Goal: Task Accomplishment & Management: Use online tool/utility

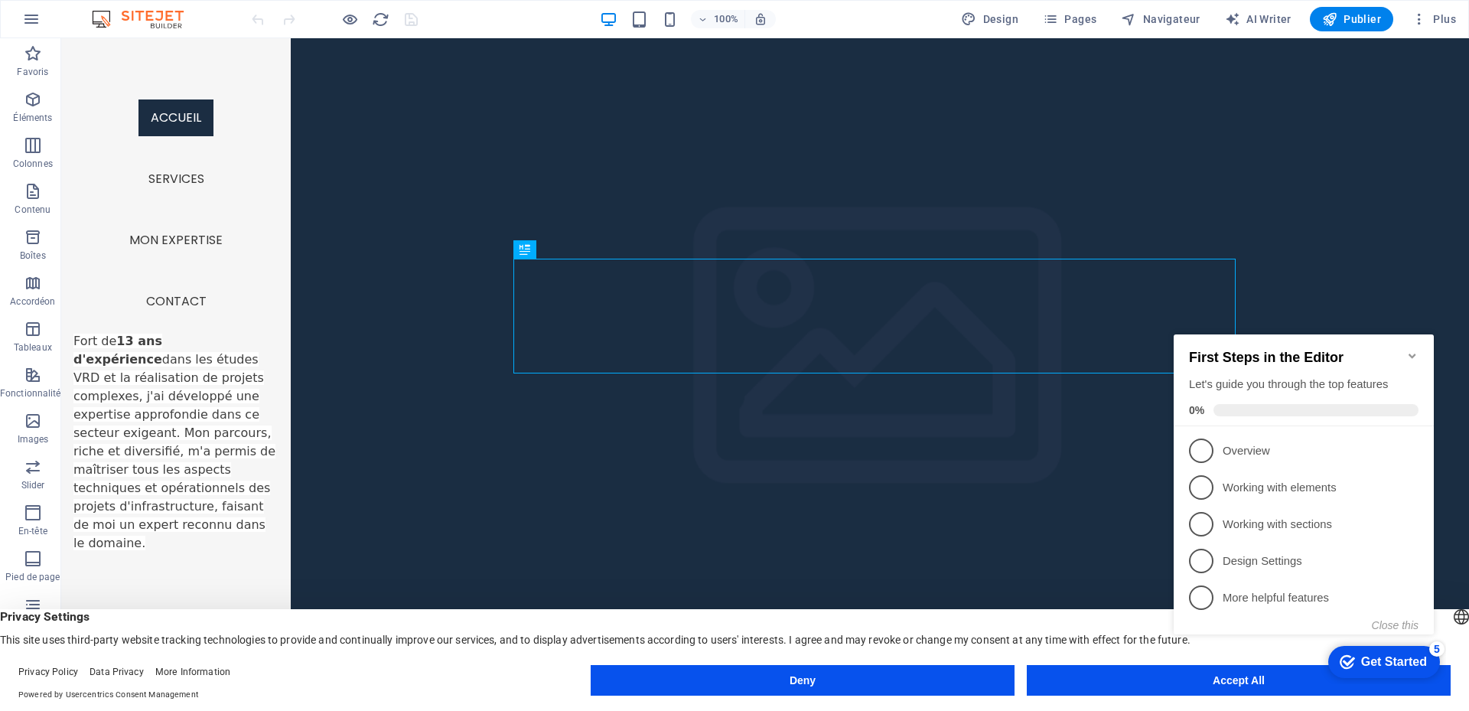
click at [1410, 350] on icon "Minimize checklist" at bounding box center [1413, 356] width 12 height 12
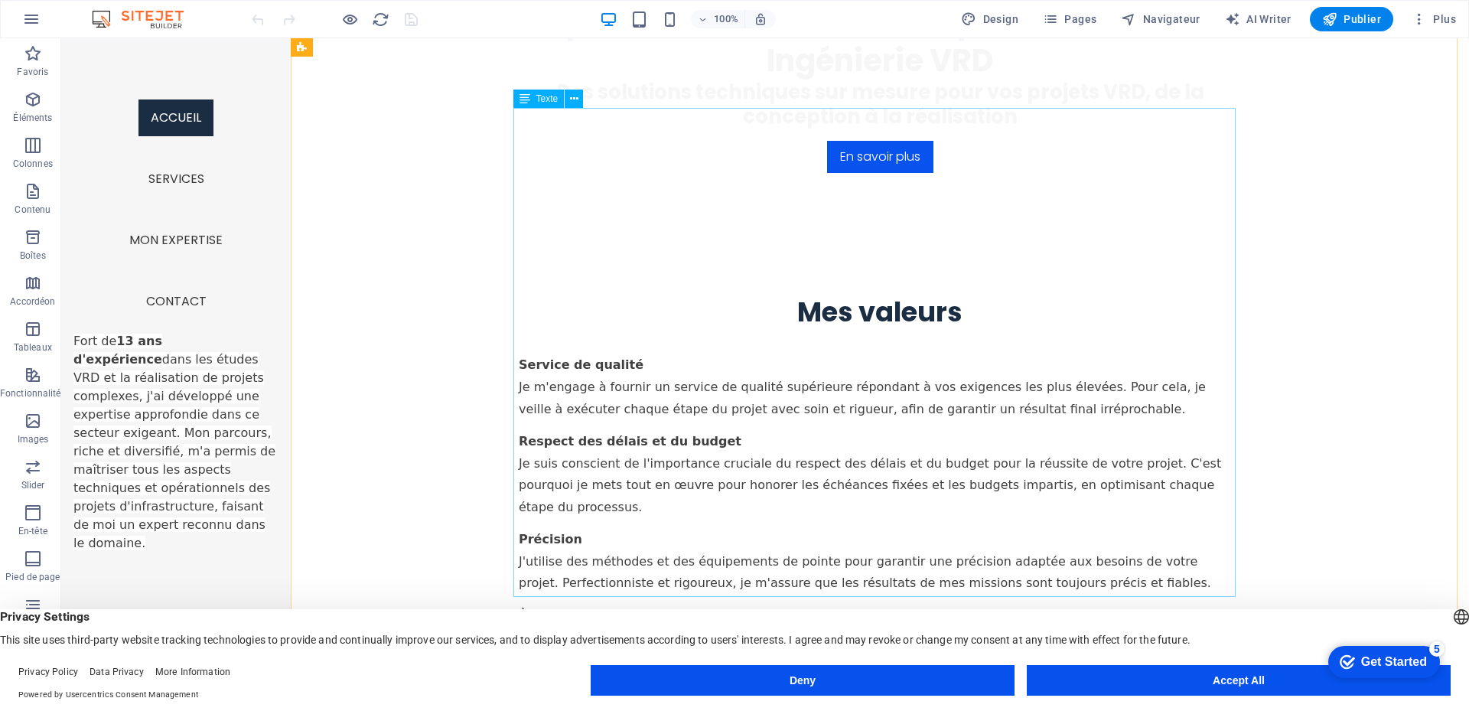
scroll to position [916, 0]
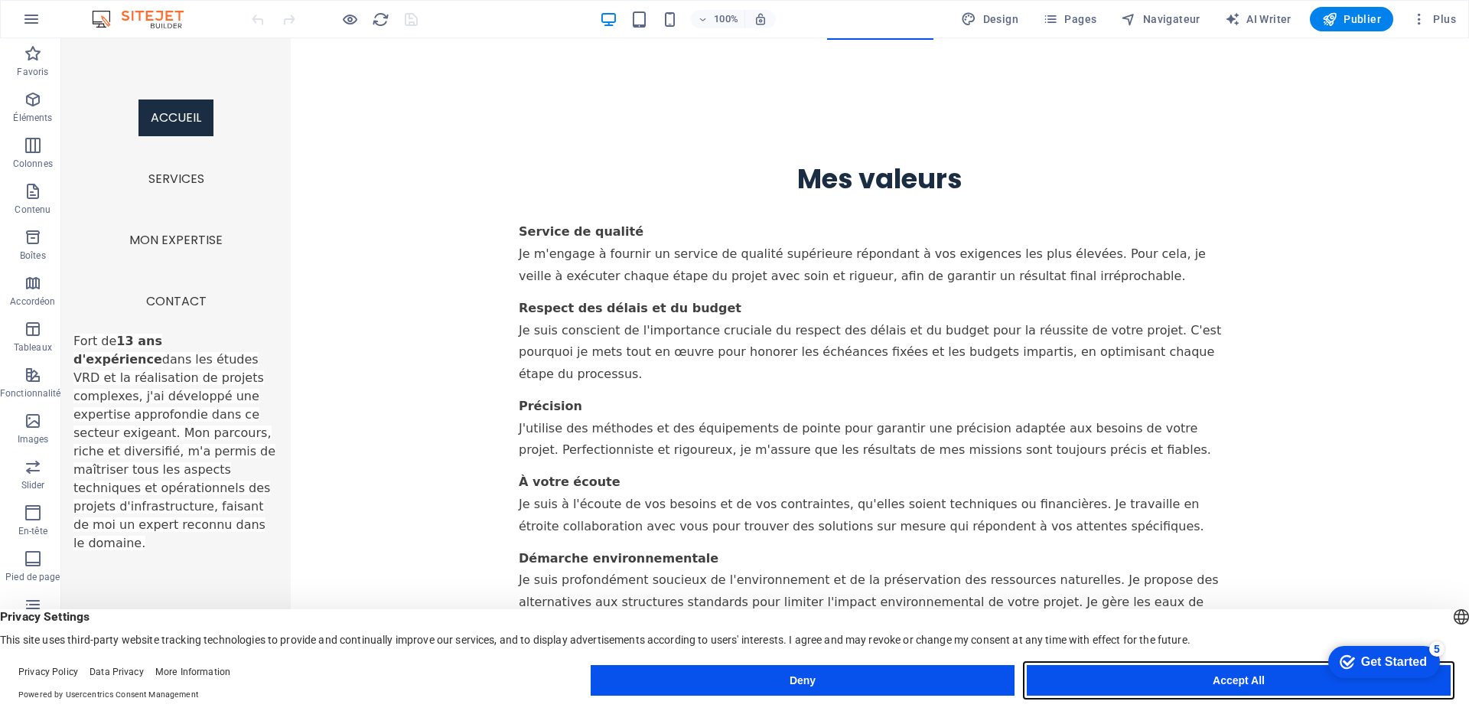
click at [1217, 677] on button "Accept All" at bounding box center [1239, 680] width 424 height 31
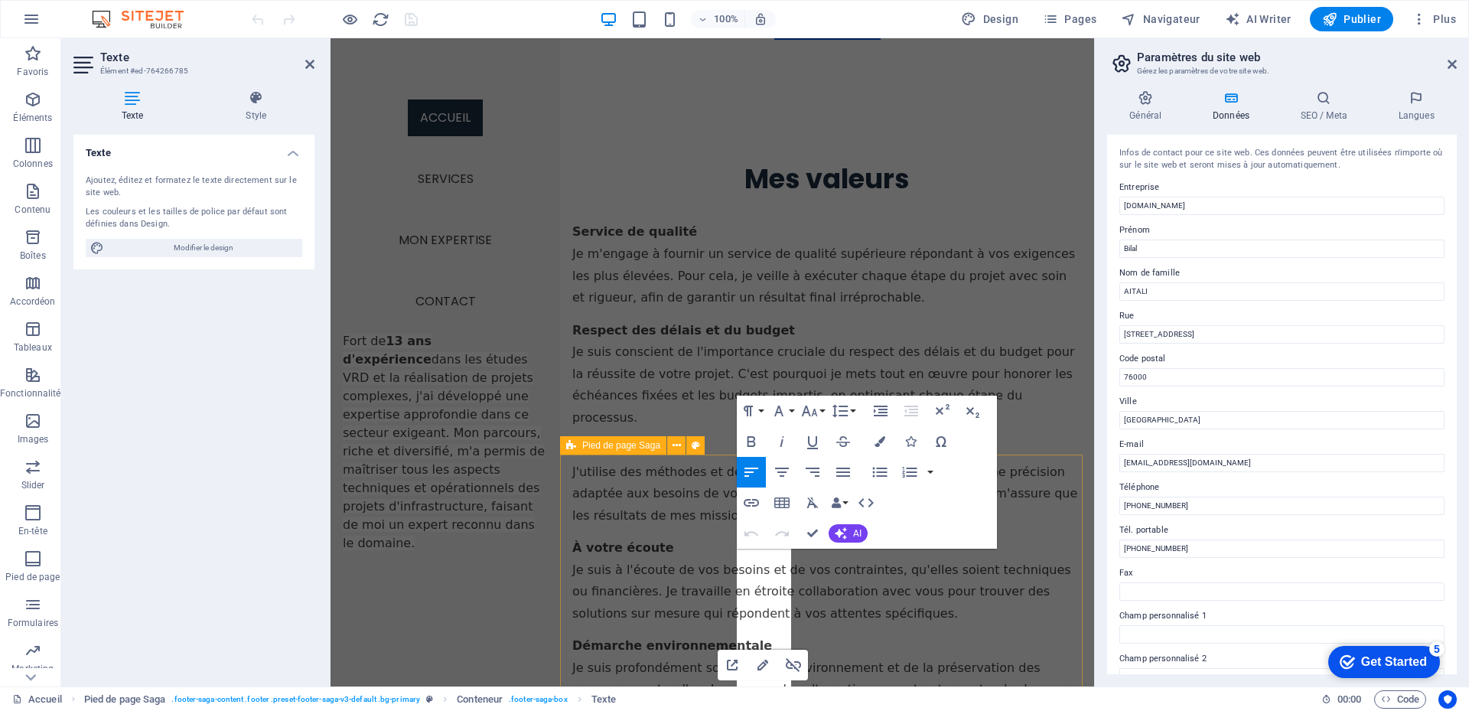
scroll to position [1048, 0]
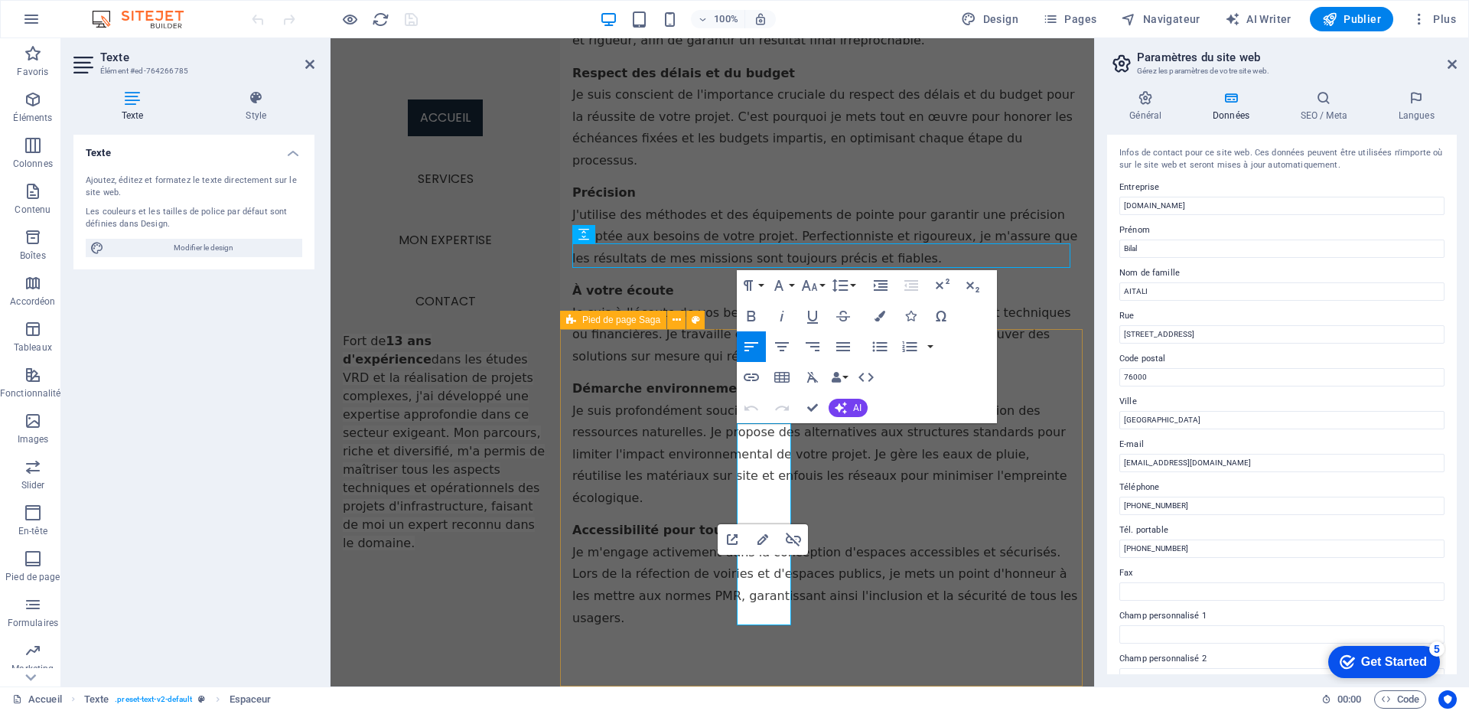
scroll to position [950, 0]
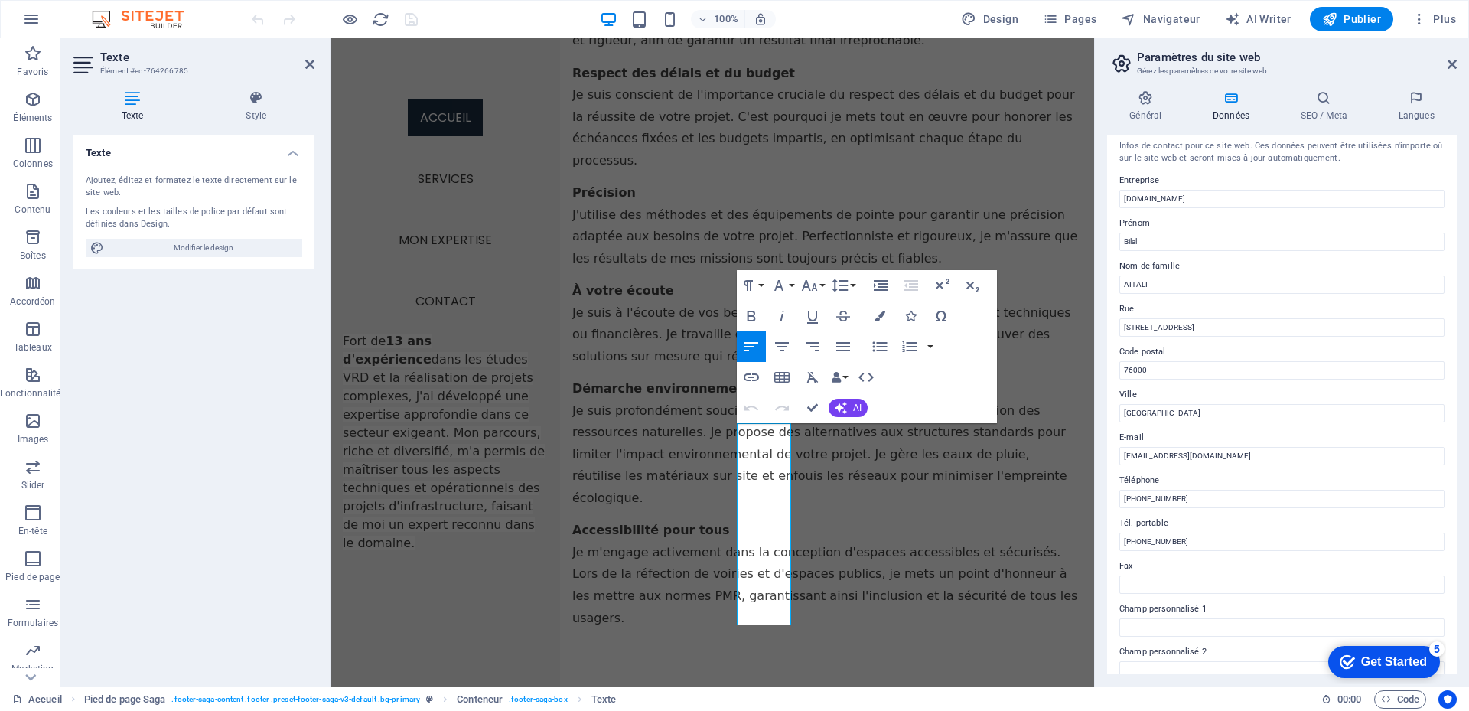
scroll to position [0, 0]
click at [1197, 466] on input "bilal@aitali-vrd.com" at bounding box center [1282, 463] width 325 height 18
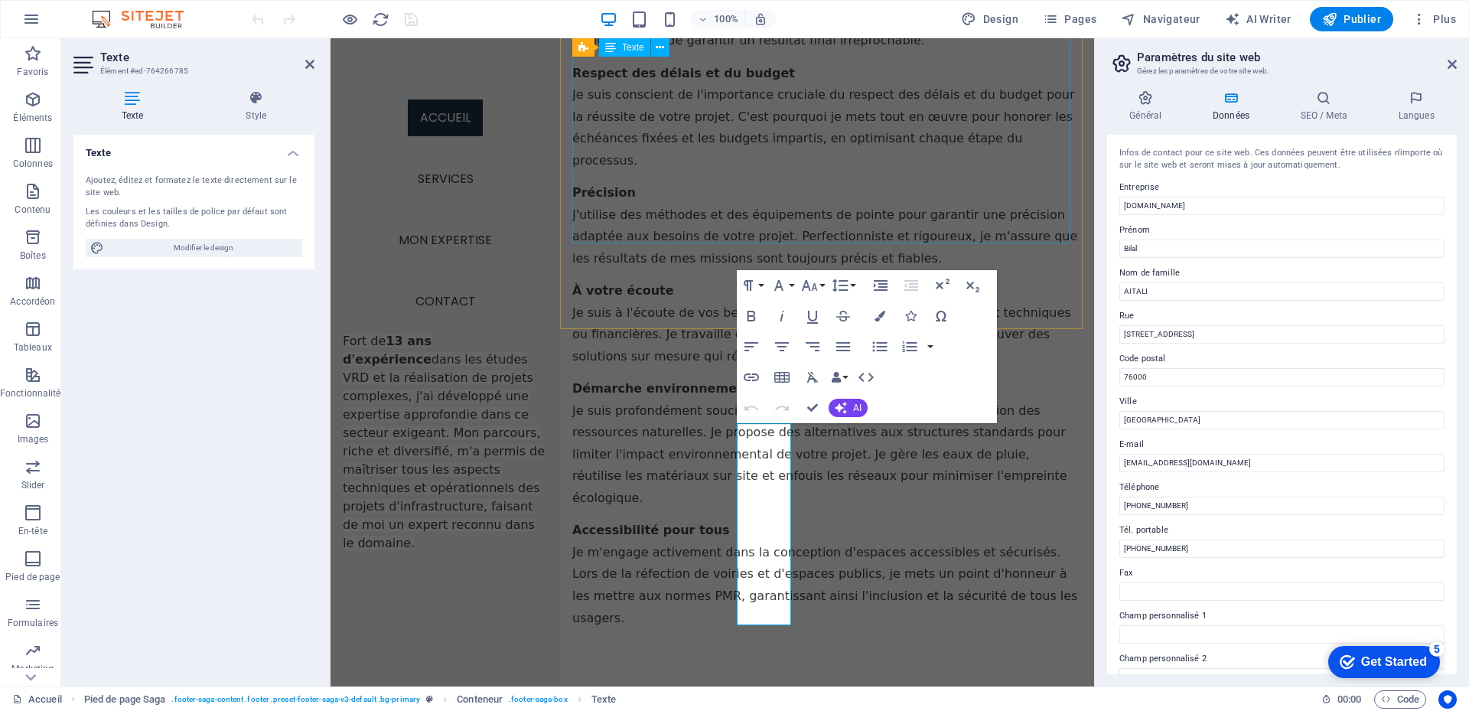
click at [975, 180] on div "Service de qualité Je m'engage à fournir un service de qualité supérieure répon…" at bounding box center [827, 297] width 510 height 686
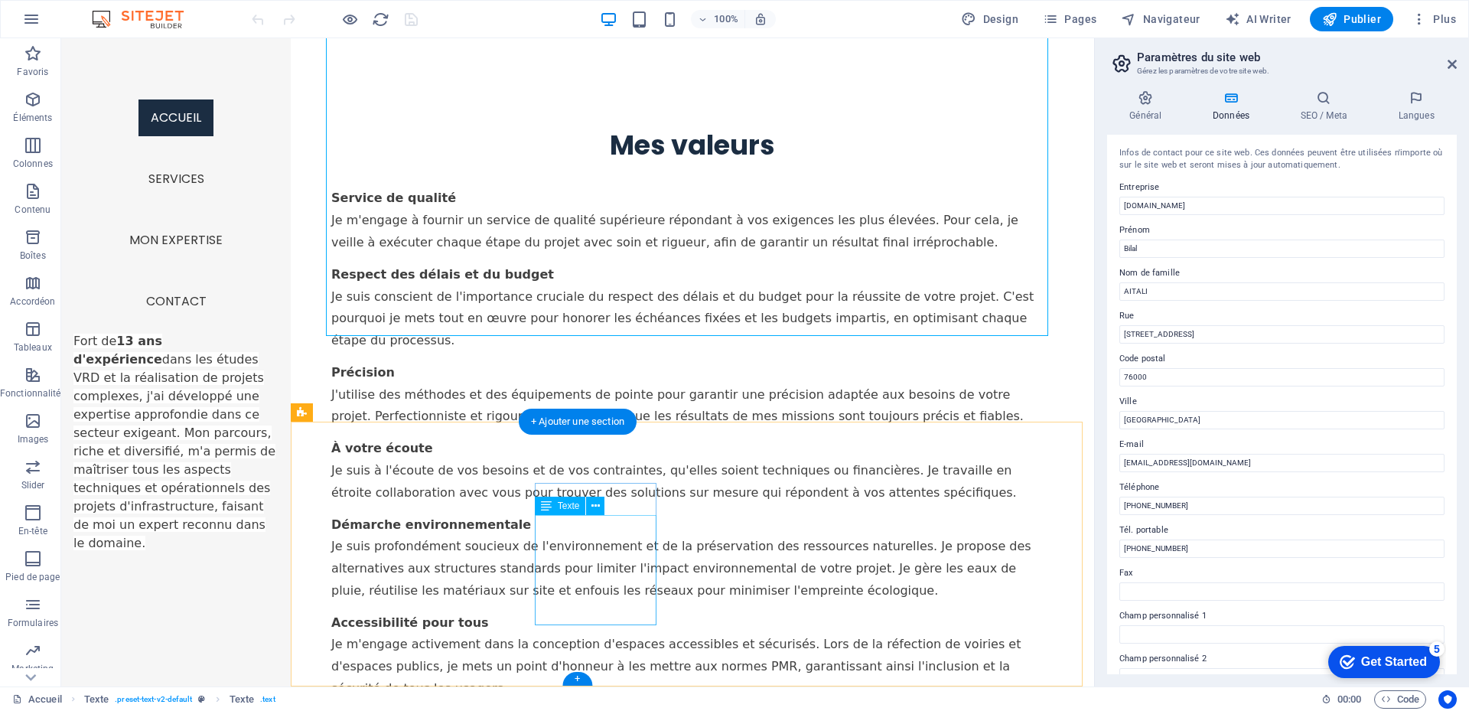
drag, startPoint x: 603, startPoint y: 517, endPoint x: 668, endPoint y: 553, distance: 74.3
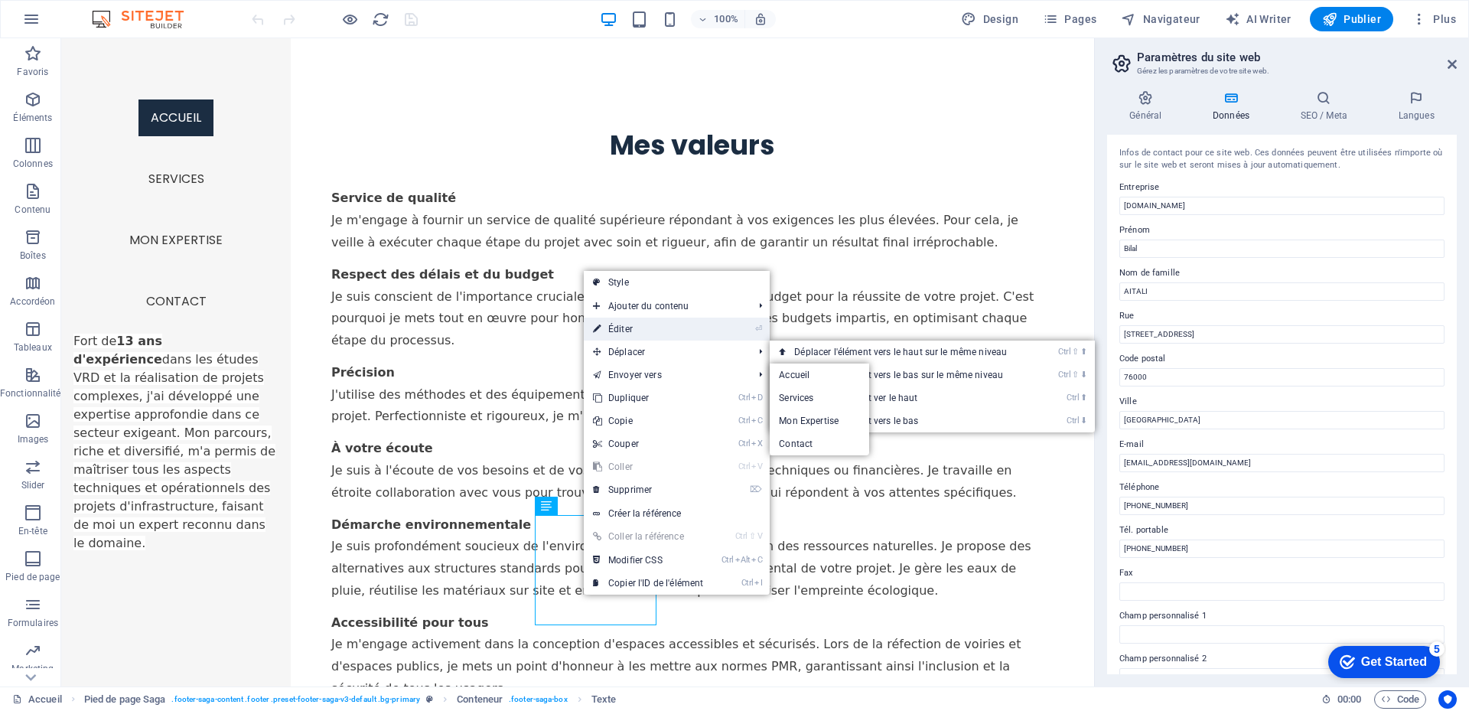
click at [607, 333] on link "⏎ Éditer" at bounding box center [648, 329] width 129 height 23
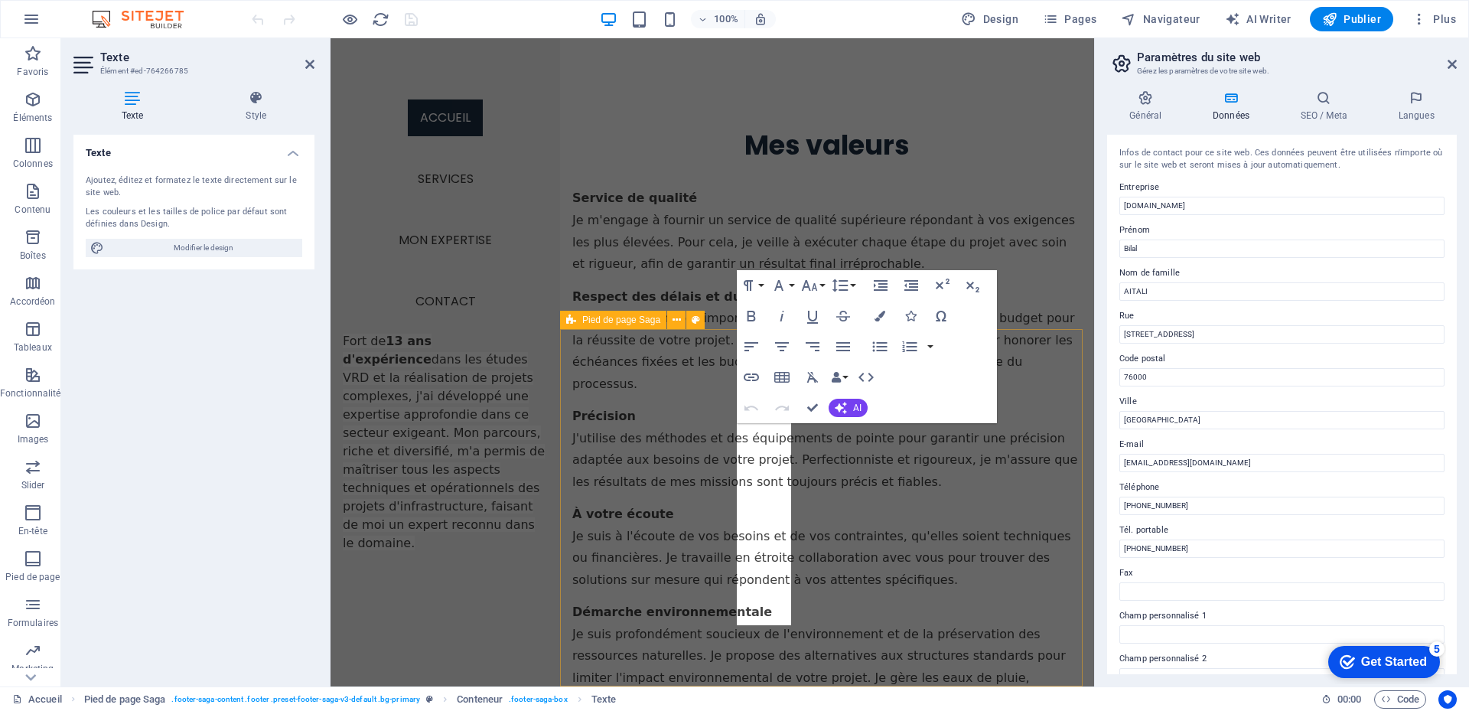
scroll to position [1173, 0]
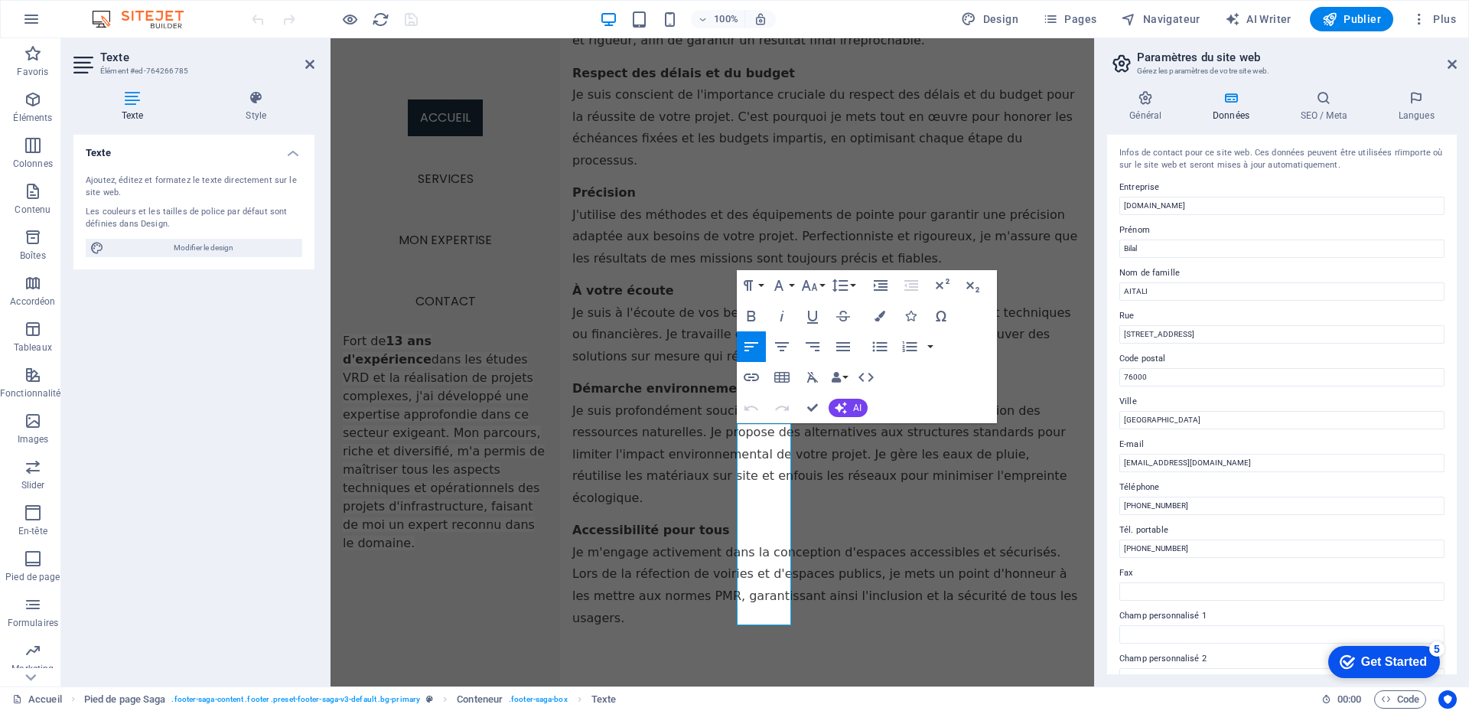
drag, startPoint x: 1277, startPoint y: 435, endPoint x: 934, endPoint y: 262, distance: 384.4
click at [856, 408] on span "AI" at bounding box center [857, 407] width 8 height 9
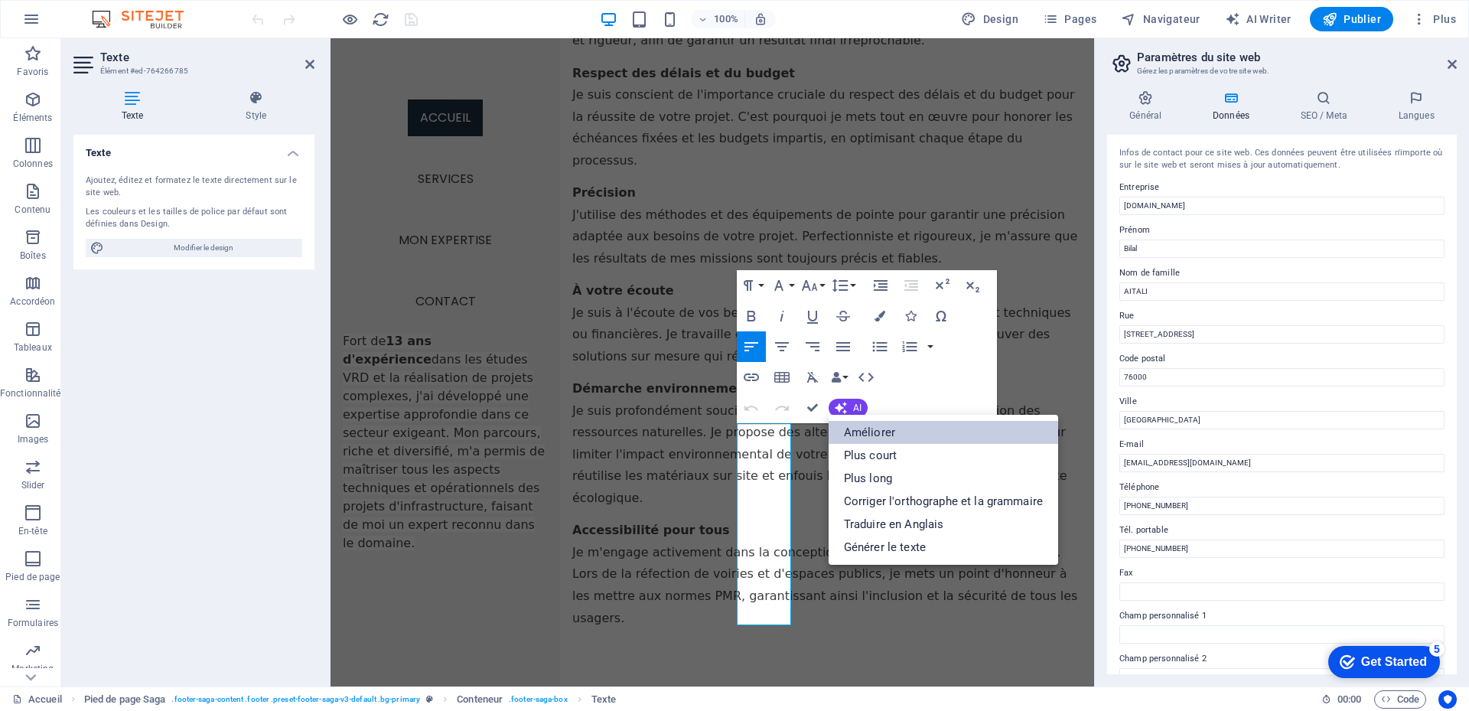
click at [853, 431] on link "Améliorer" at bounding box center [944, 432] width 230 height 23
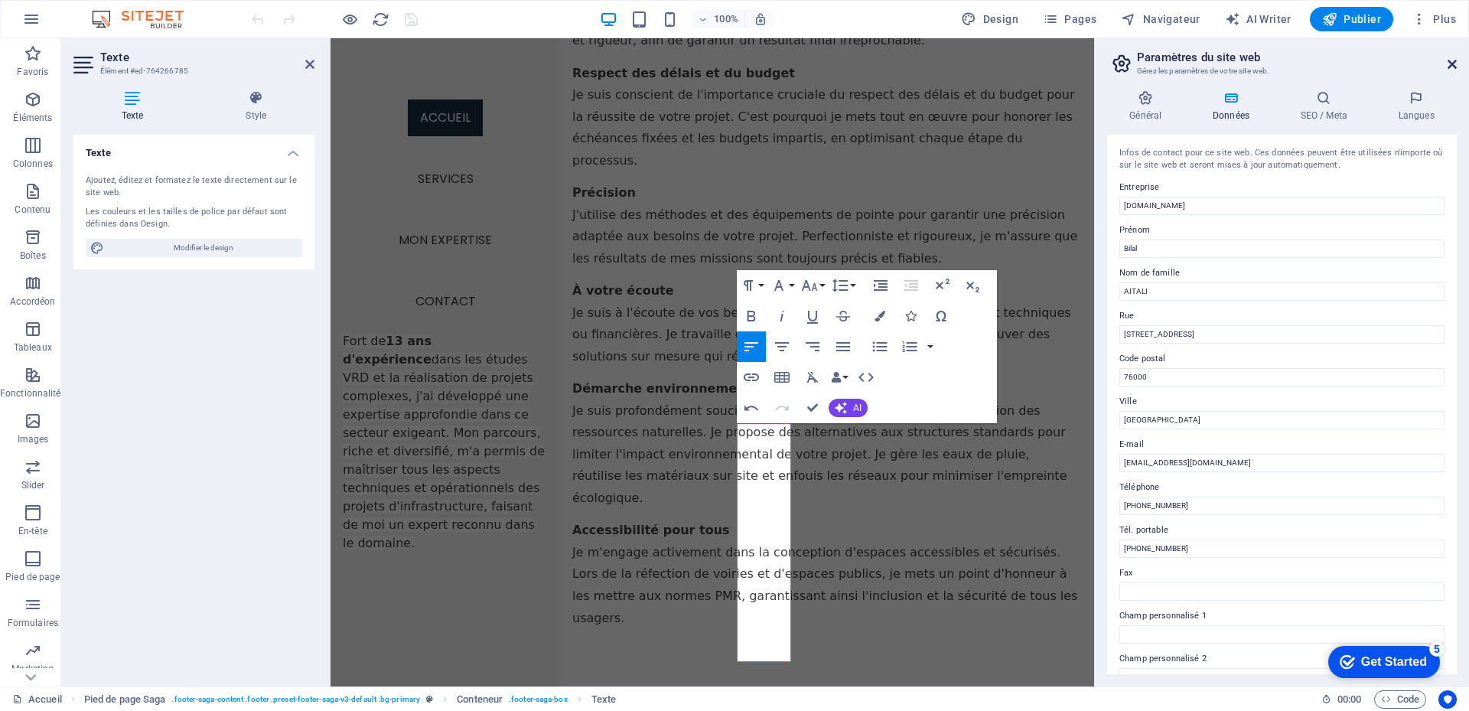
drag, startPoint x: 1454, startPoint y: 64, endPoint x: 1114, endPoint y: 31, distance: 341.5
click at [1454, 64] on icon at bounding box center [1452, 64] width 9 height 12
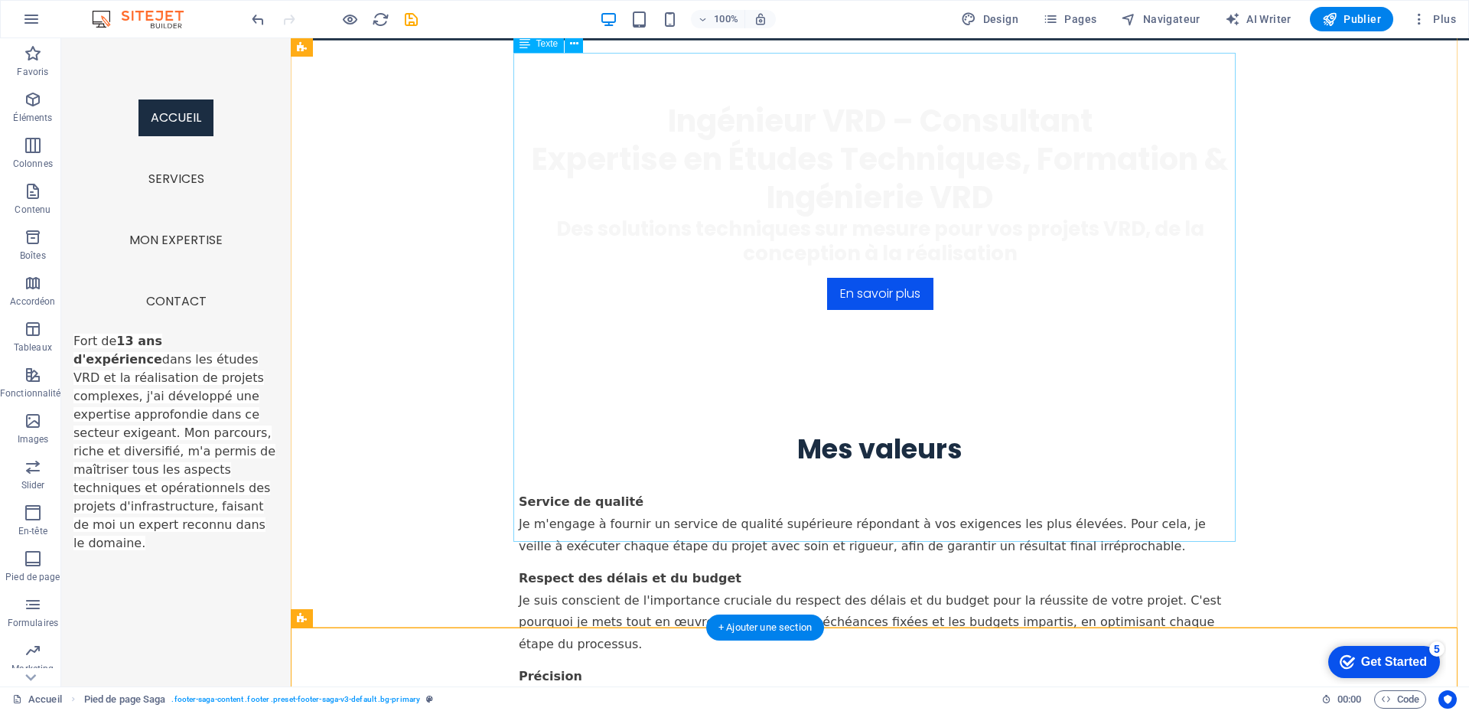
scroll to position [625, 0]
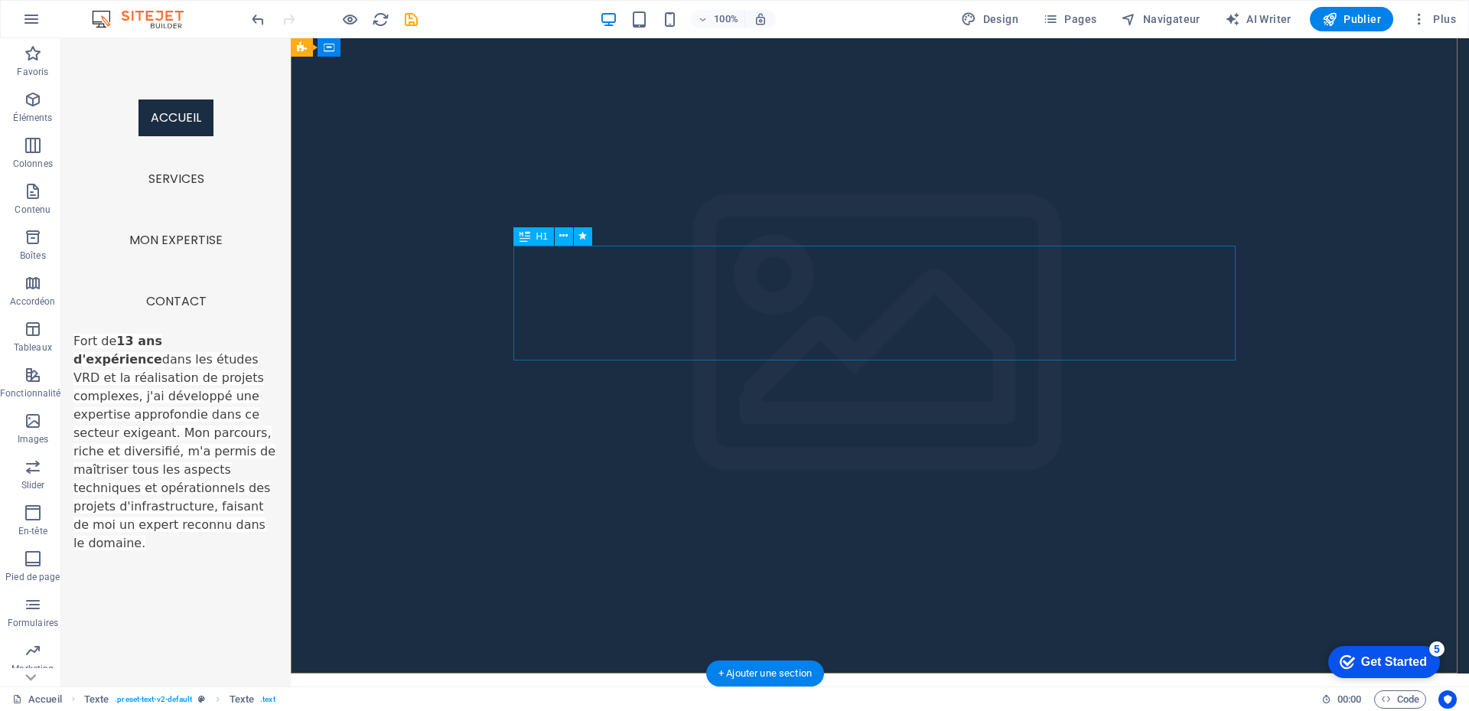
scroll to position [0, 0]
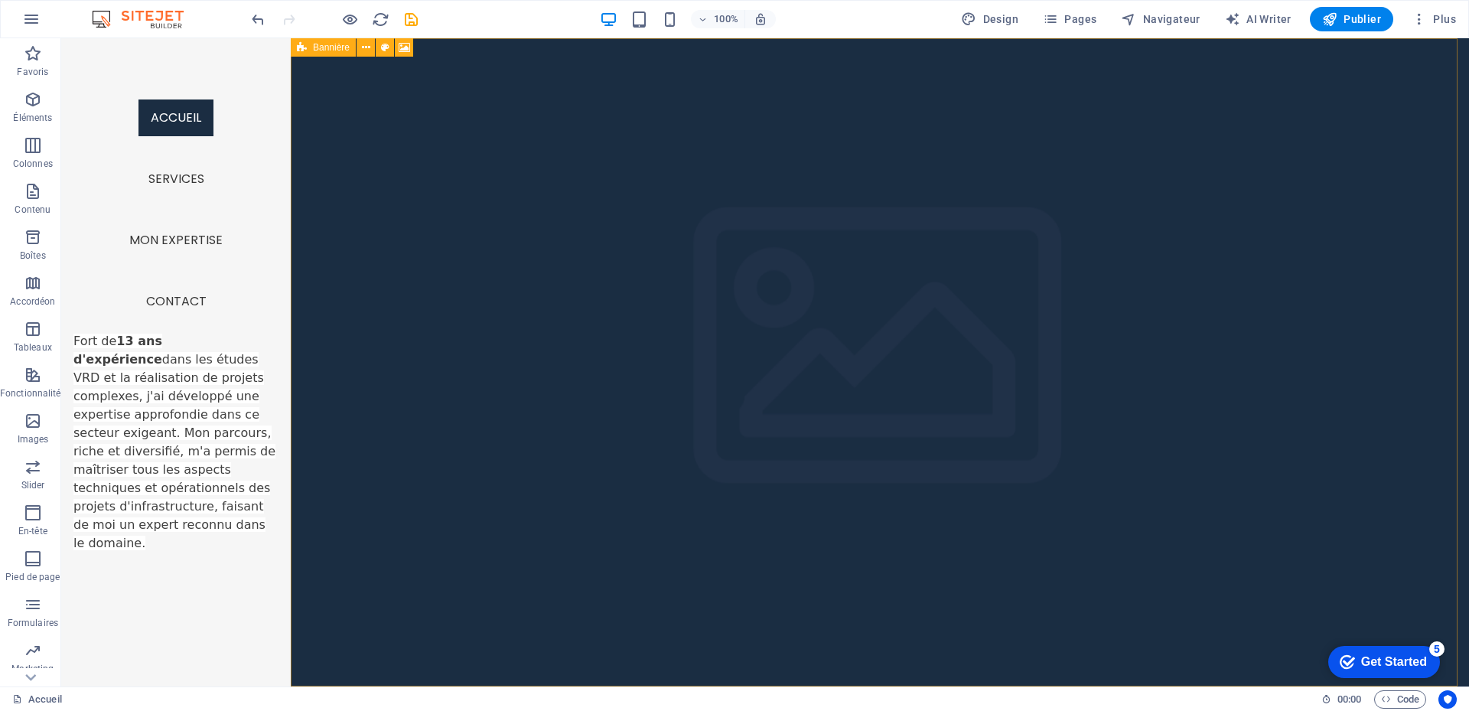
click at [308, 49] on div "Bannière" at bounding box center [323, 47] width 65 height 18
click at [334, 45] on span "Bannière" at bounding box center [331, 47] width 37 height 9
select select "vh"
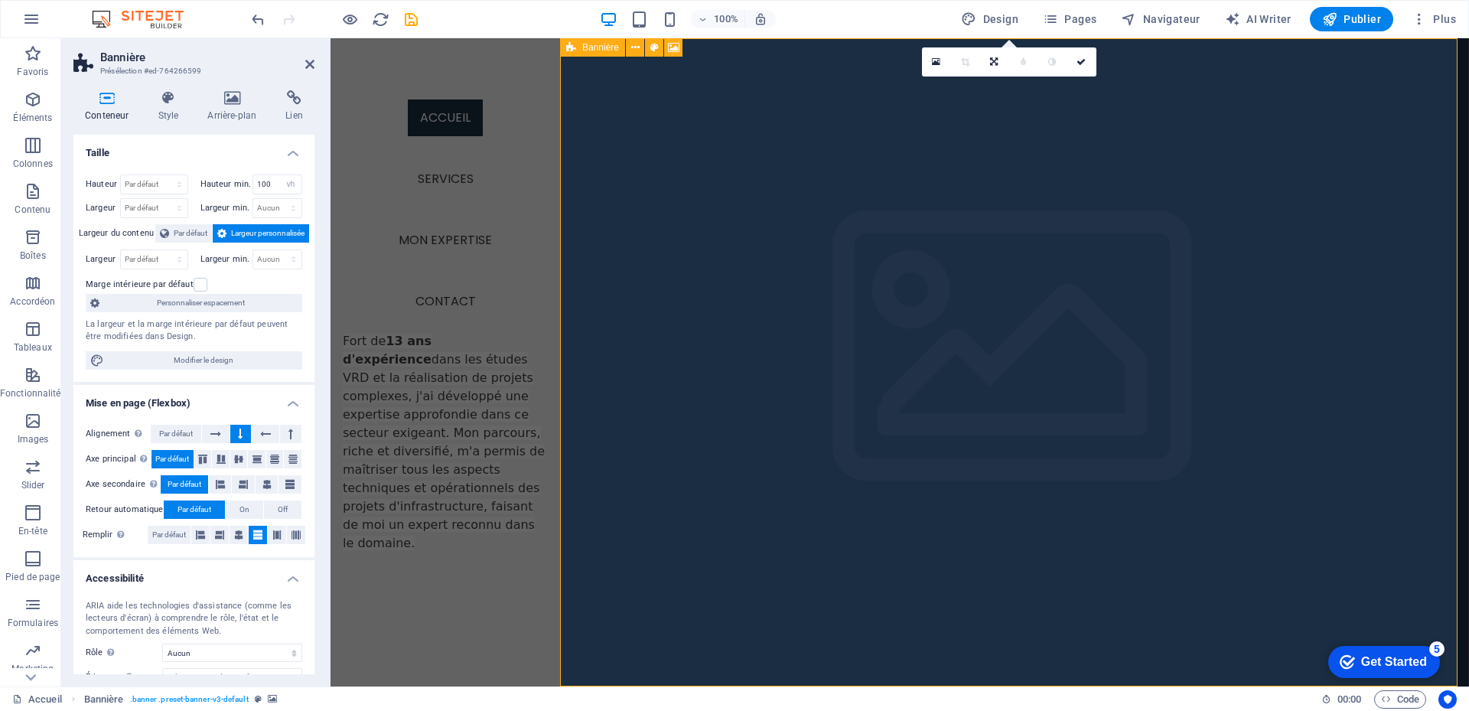
click at [576, 52] on div "Bannière" at bounding box center [592, 47] width 65 height 18
click at [1338, 18] on icon "button" at bounding box center [1329, 18] width 15 height 15
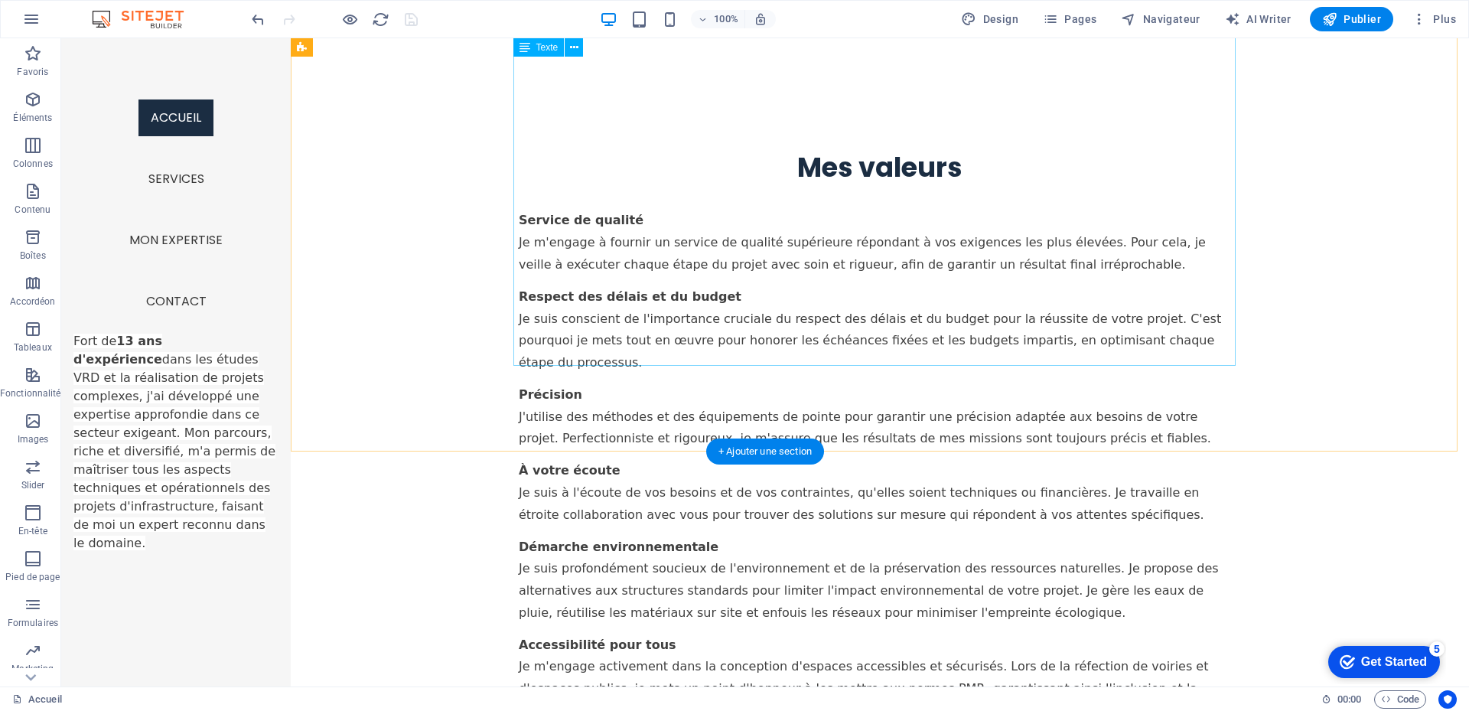
scroll to position [931, 0]
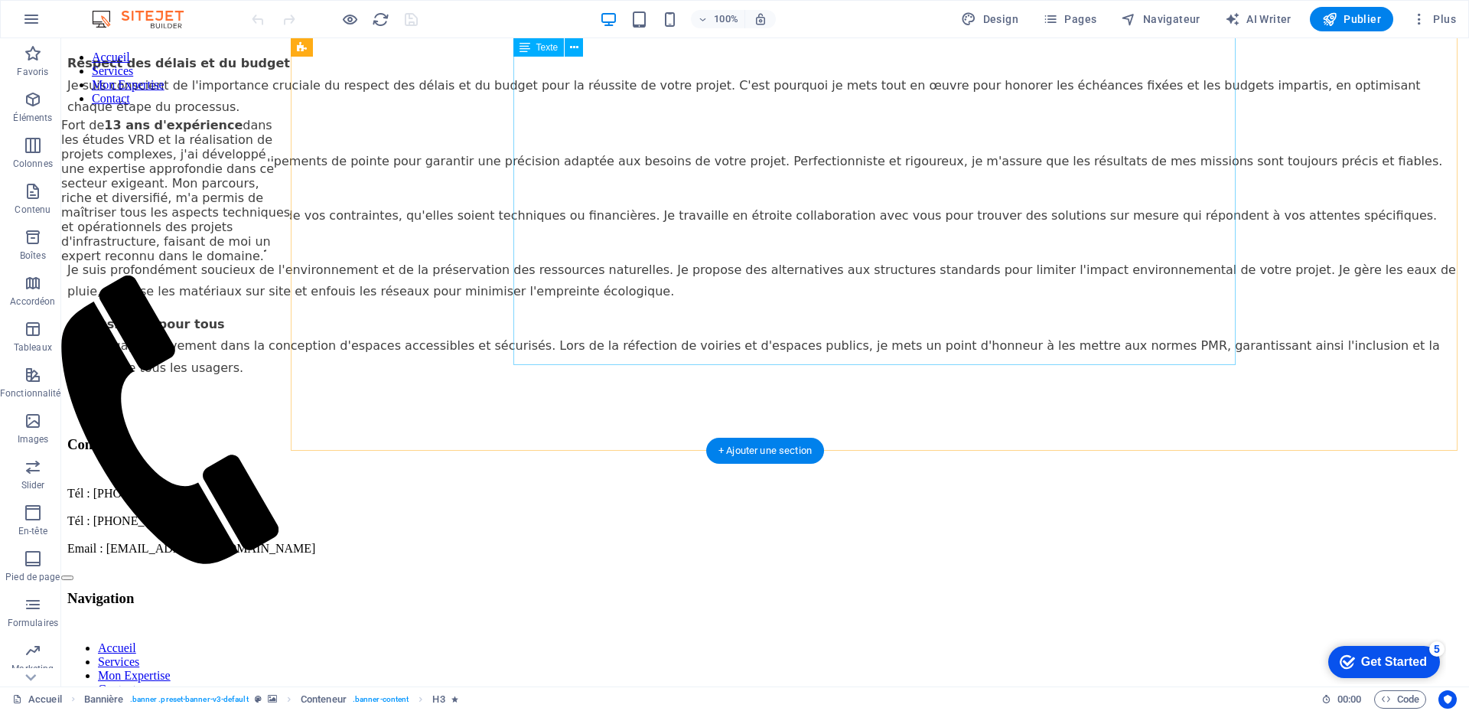
scroll to position [931, 0]
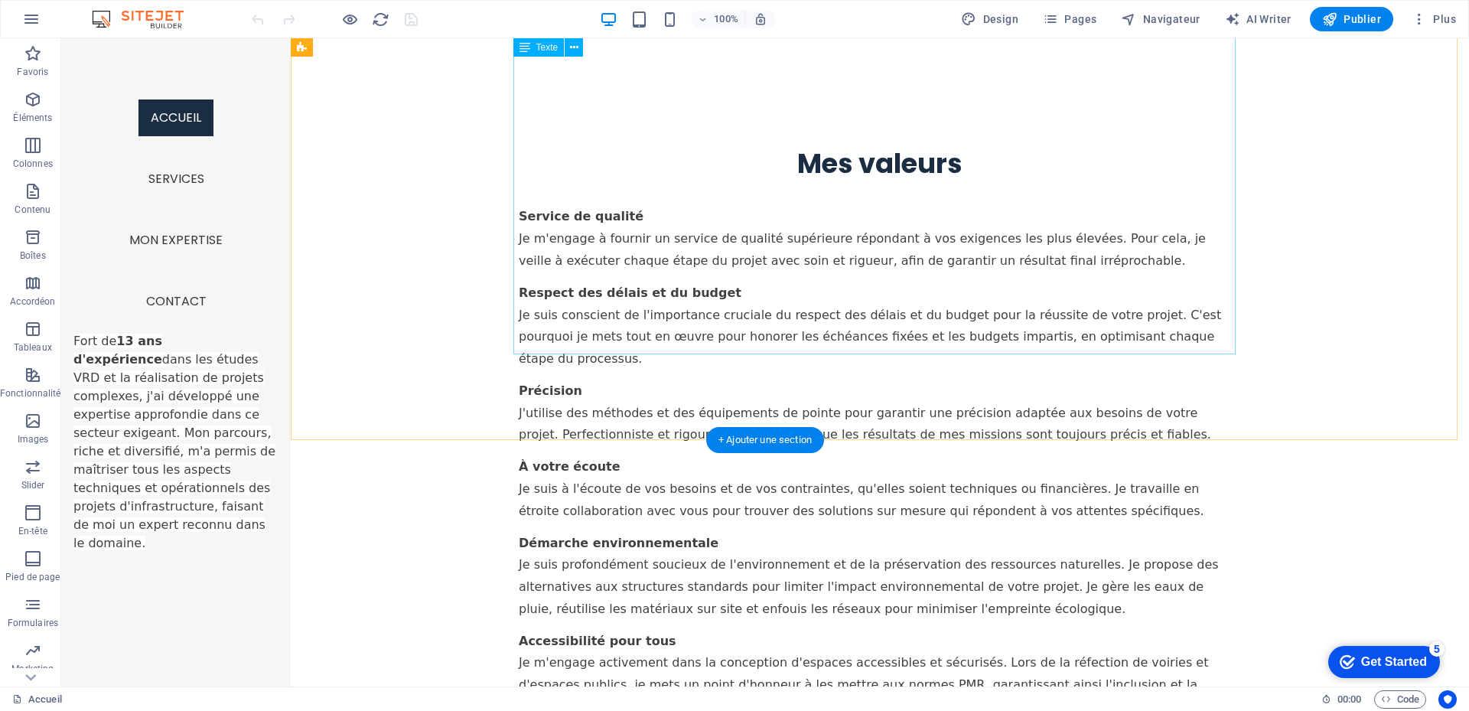
click at [709, 240] on div "Service de qualité Je m'engage à fournir un service de qualité supérieure répon…" at bounding box center [880, 462] width 722 height 533
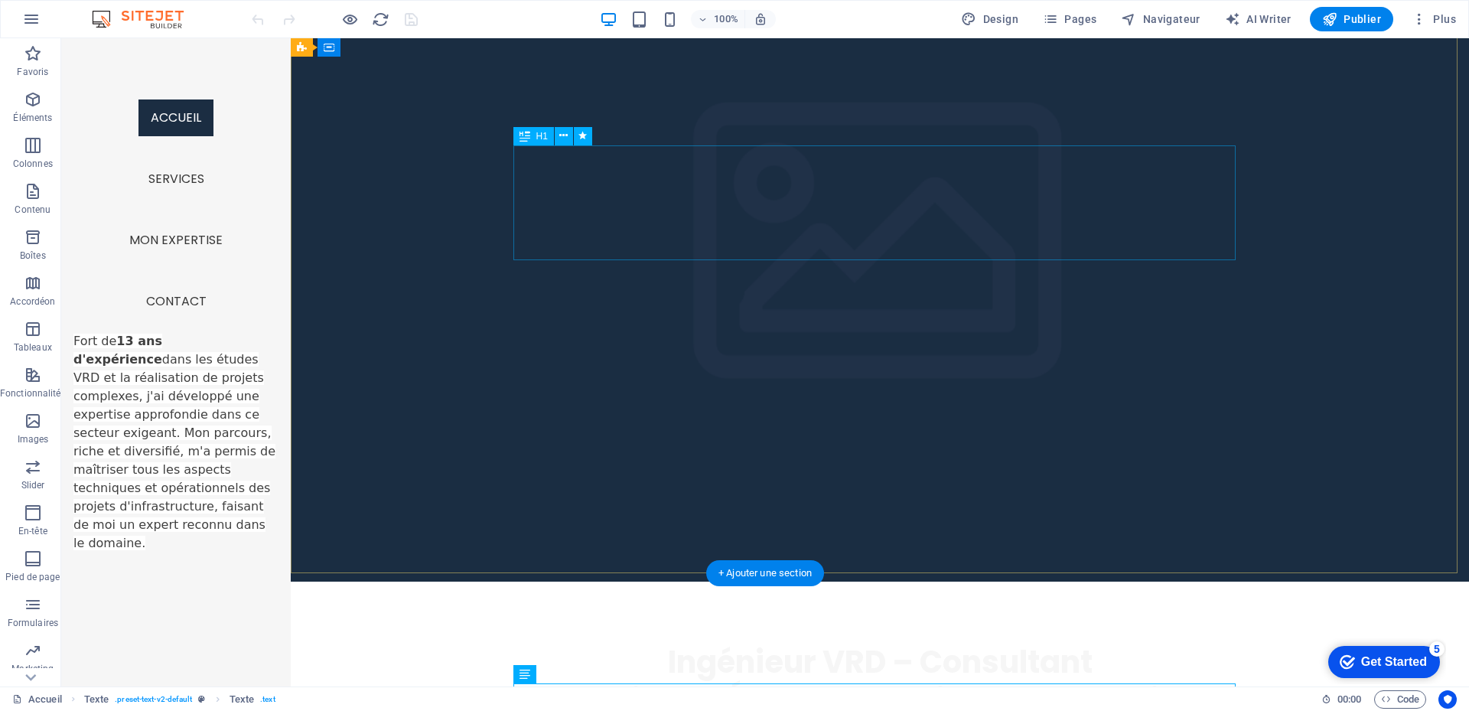
scroll to position [0, 0]
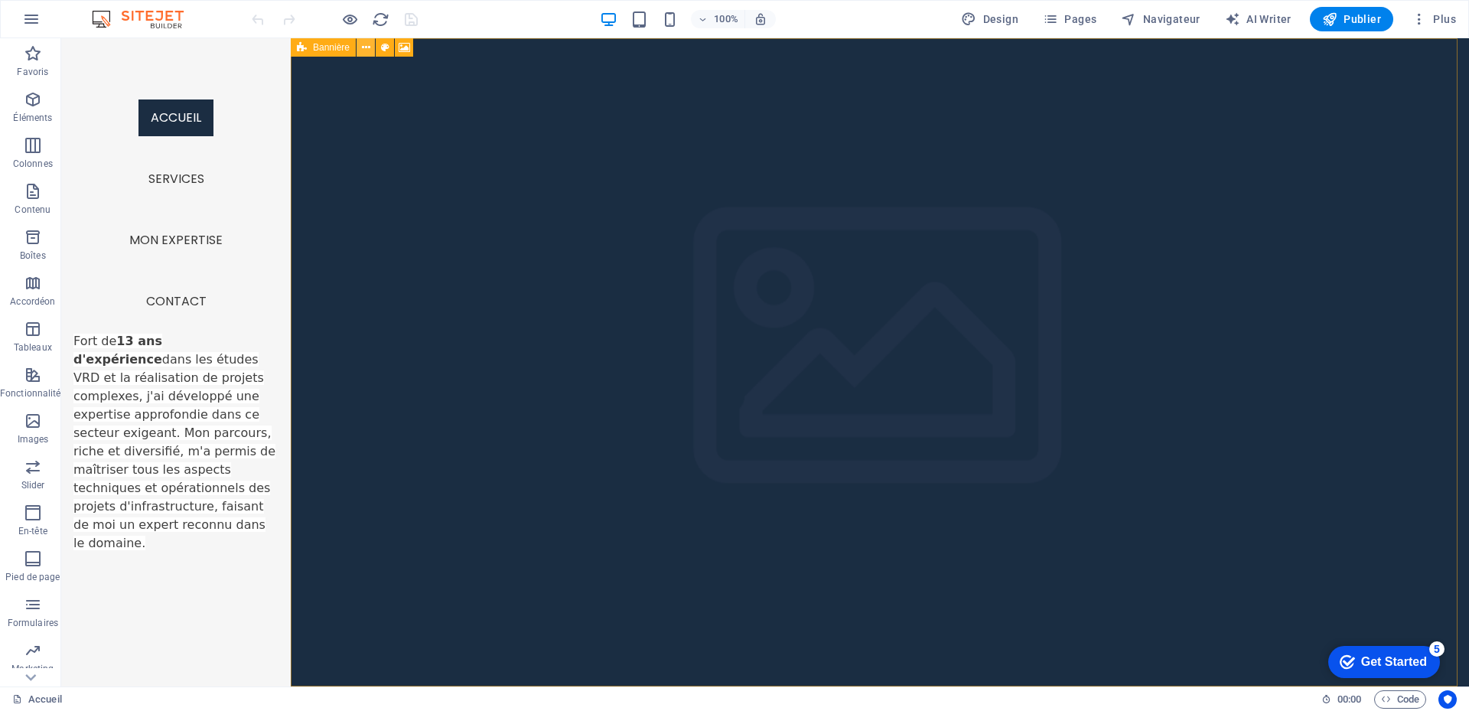
click at [369, 50] on icon at bounding box center [366, 48] width 8 height 16
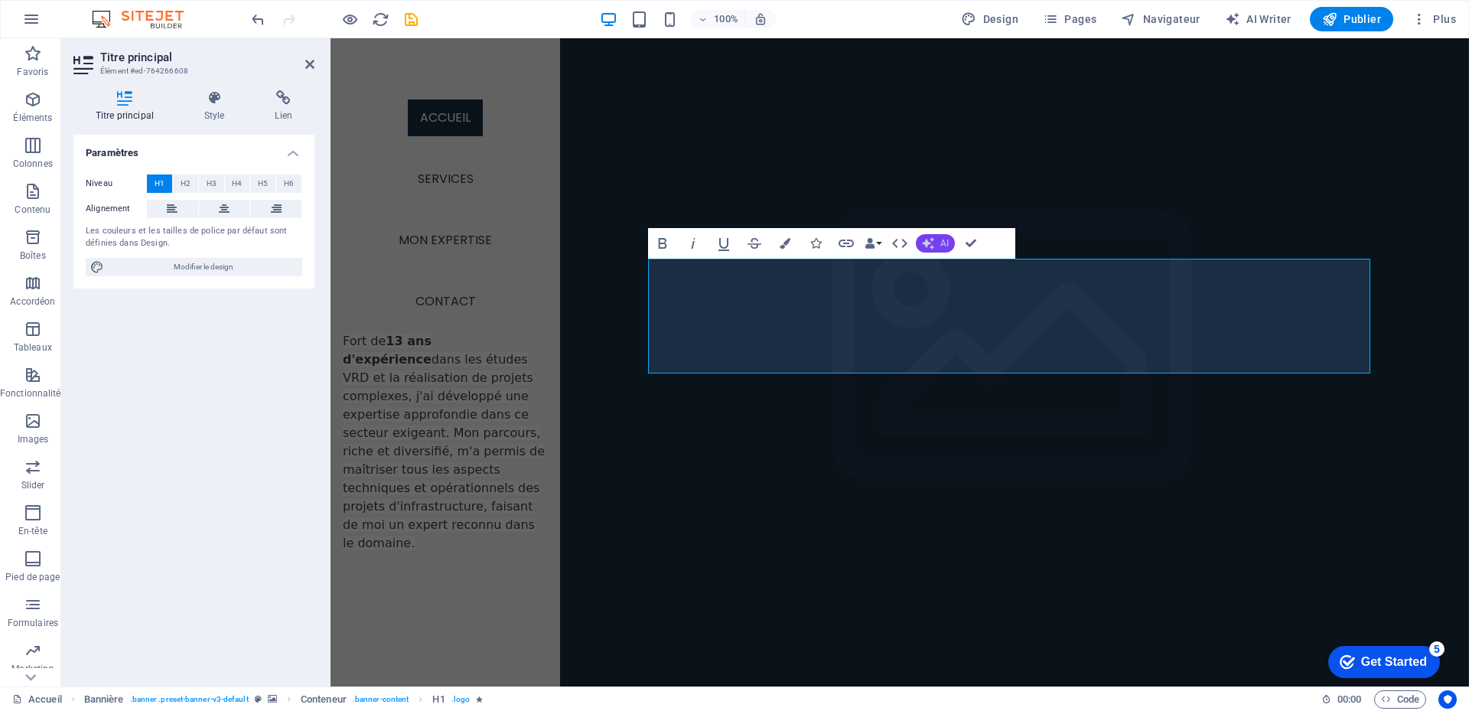
click at [930, 244] on icon "button" at bounding box center [928, 243] width 12 height 12
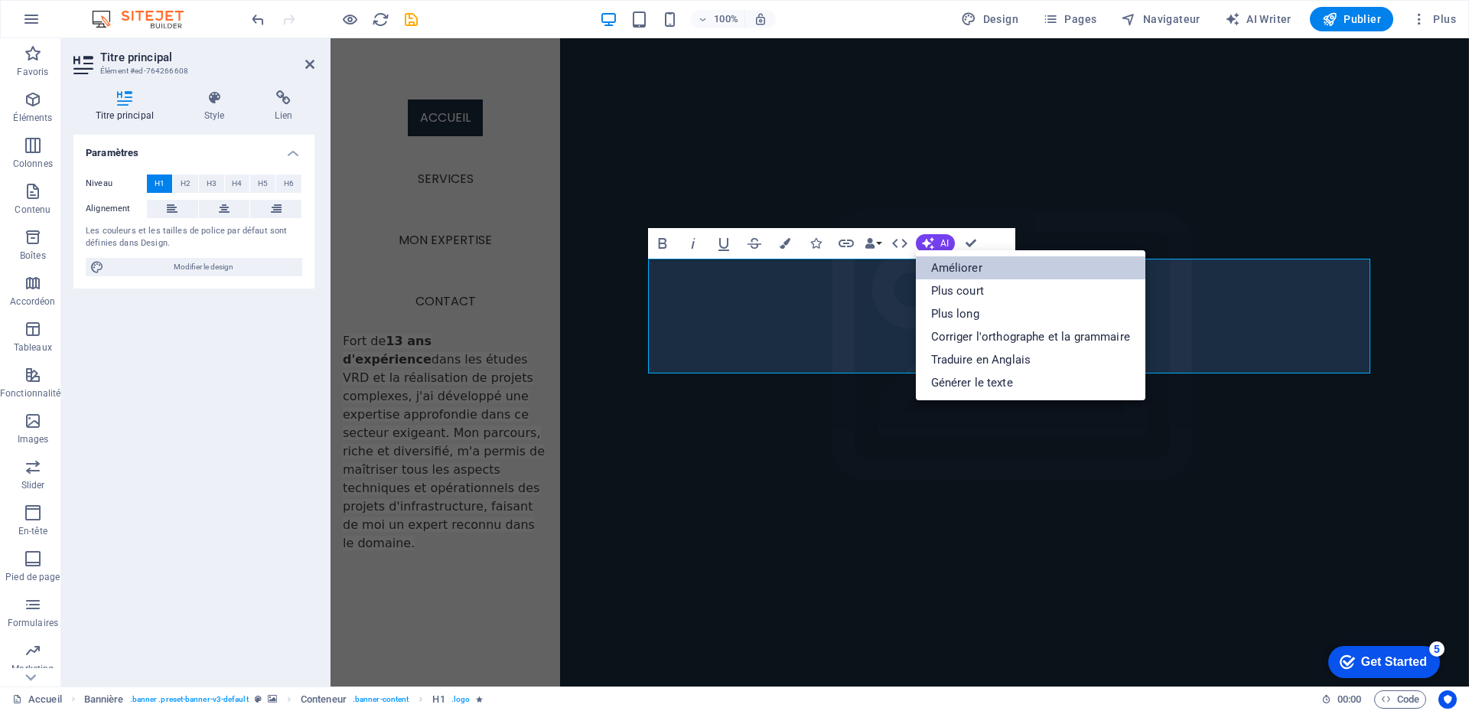
click at [949, 273] on link "Améliorer" at bounding box center [1031, 267] width 230 height 23
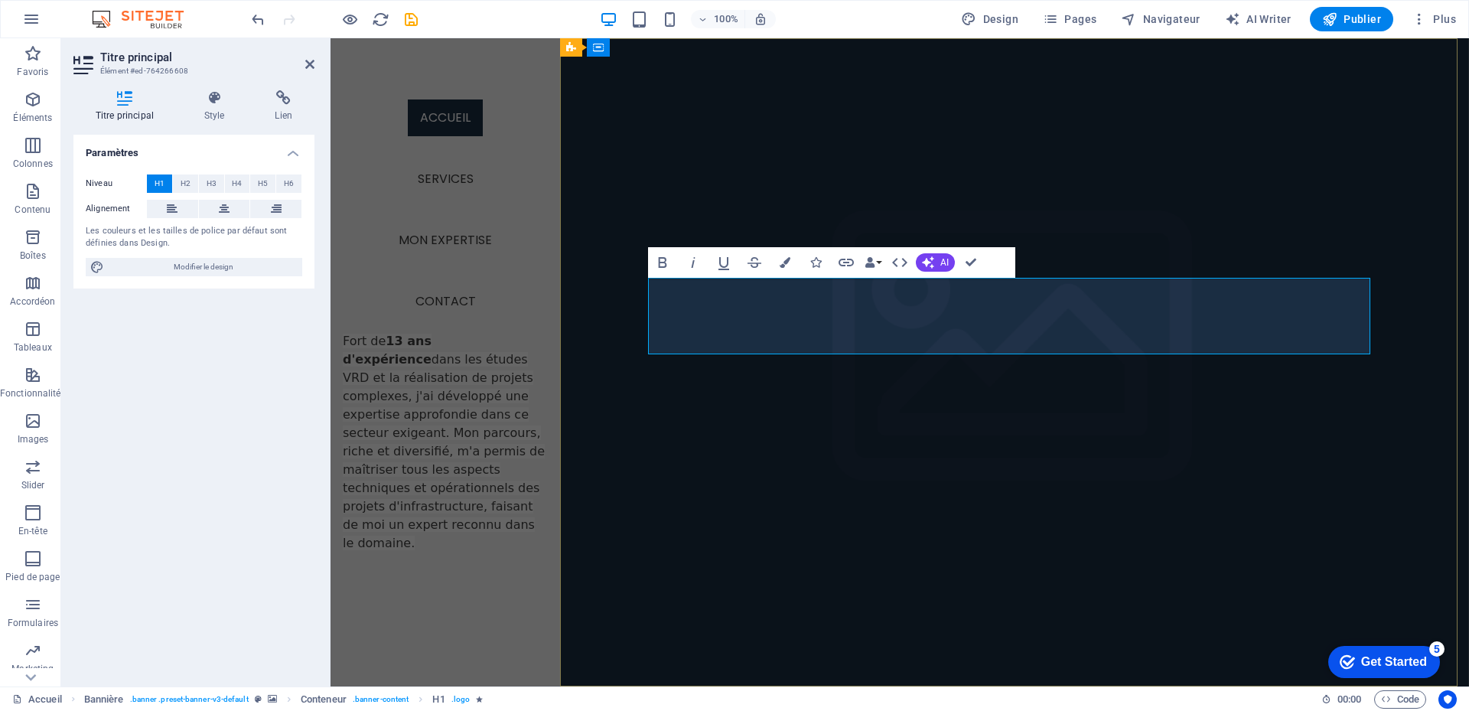
drag, startPoint x: 847, startPoint y: 298, endPoint x: 1058, endPoint y: 353, distance: 218.3
drag, startPoint x: 758, startPoint y: 304, endPoint x: 1352, endPoint y: 355, distance: 596.9
